Goal: Navigation & Orientation: Find specific page/section

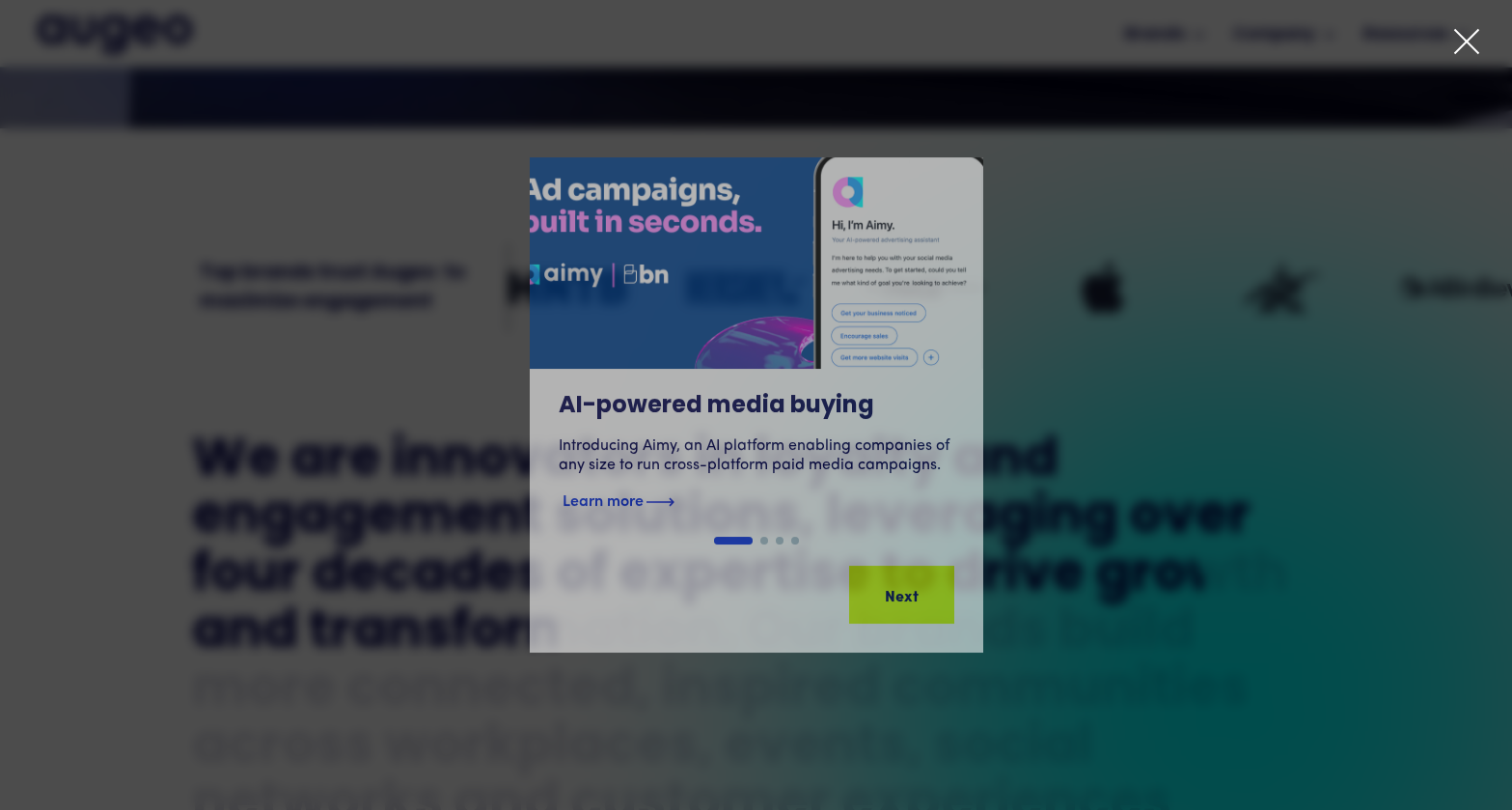
scroll to position [658, 0]
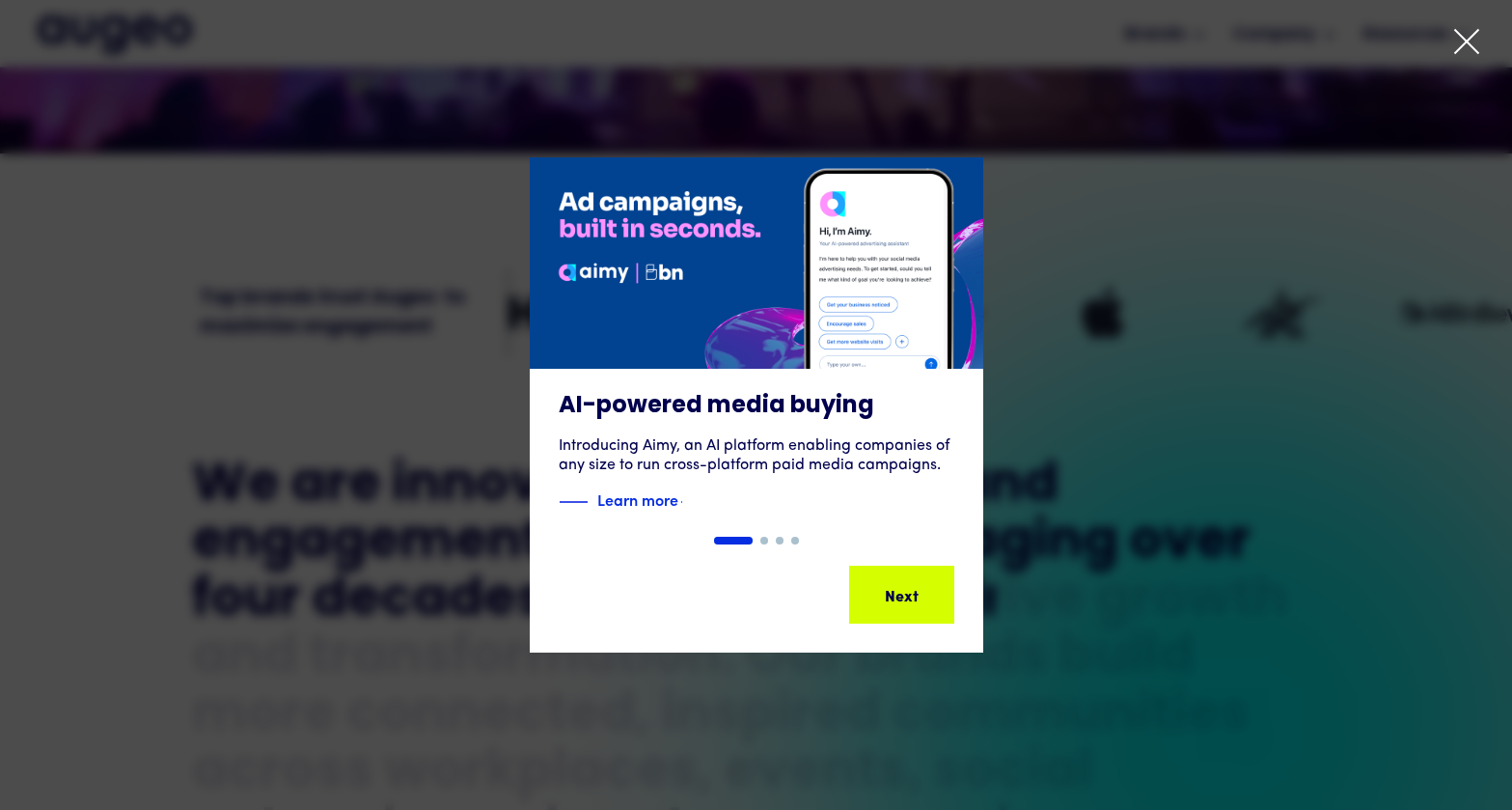
click at [1461, 42] on icon at bounding box center [1466, 41] width 29 height 29
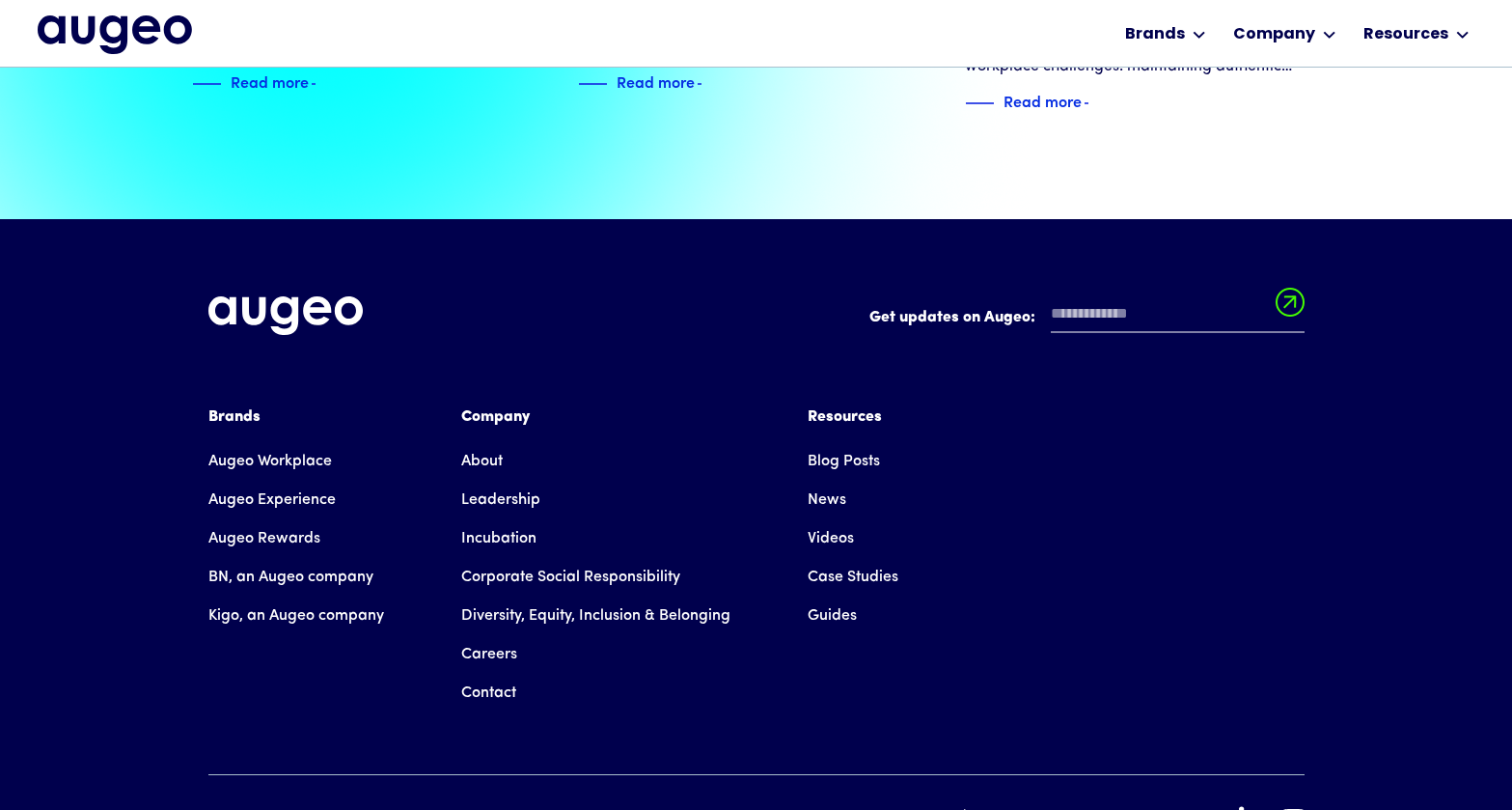
click at [491, 635] on link "Careers" at bounding box center [489, 654] width 56 height 39
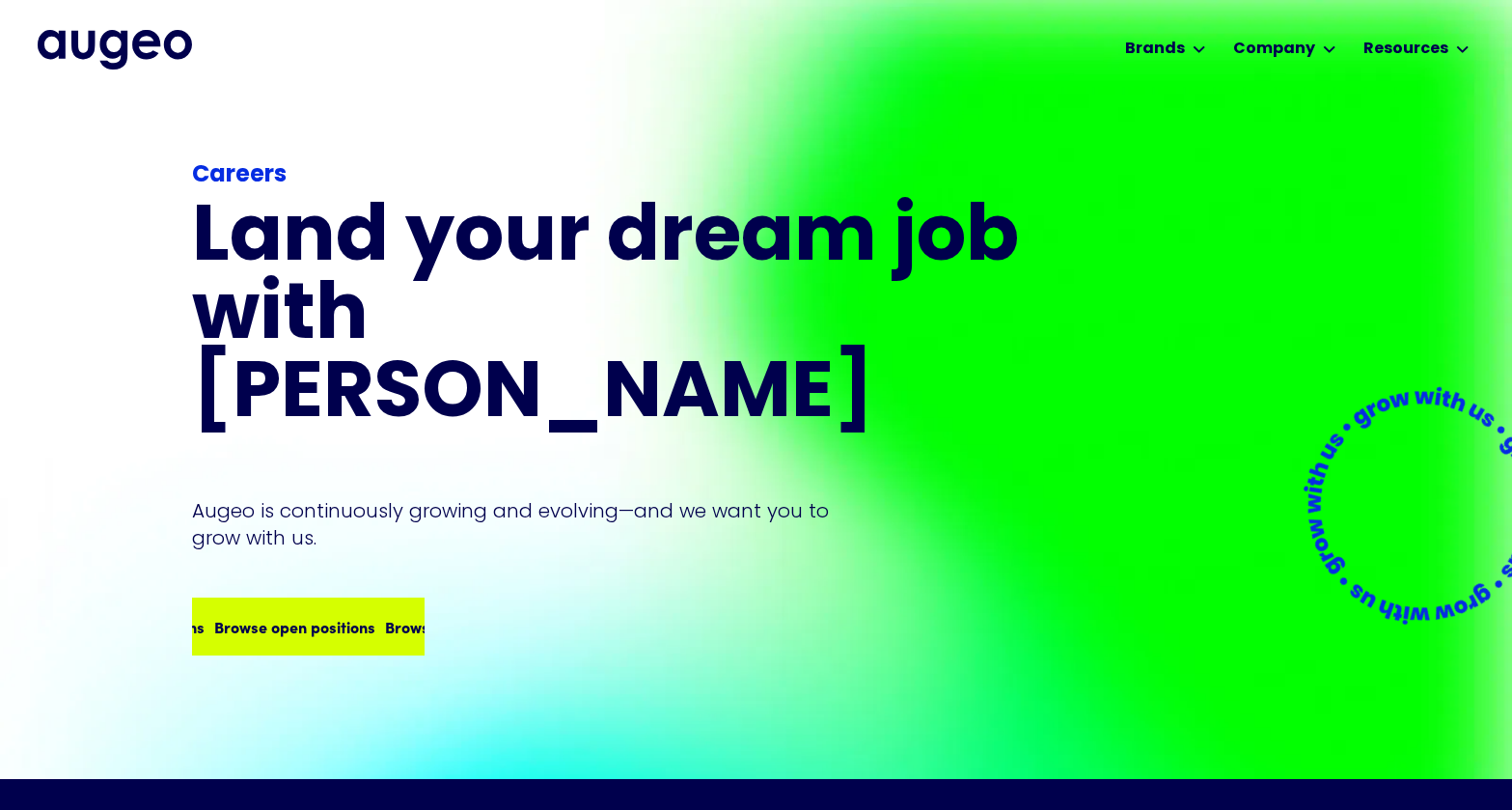
click at [315, 615] on div "Browse open positions" at bounding box center [294, 626] width 161 height 23
